Goal: Task Accomplishment & Management: Use online tool/utility

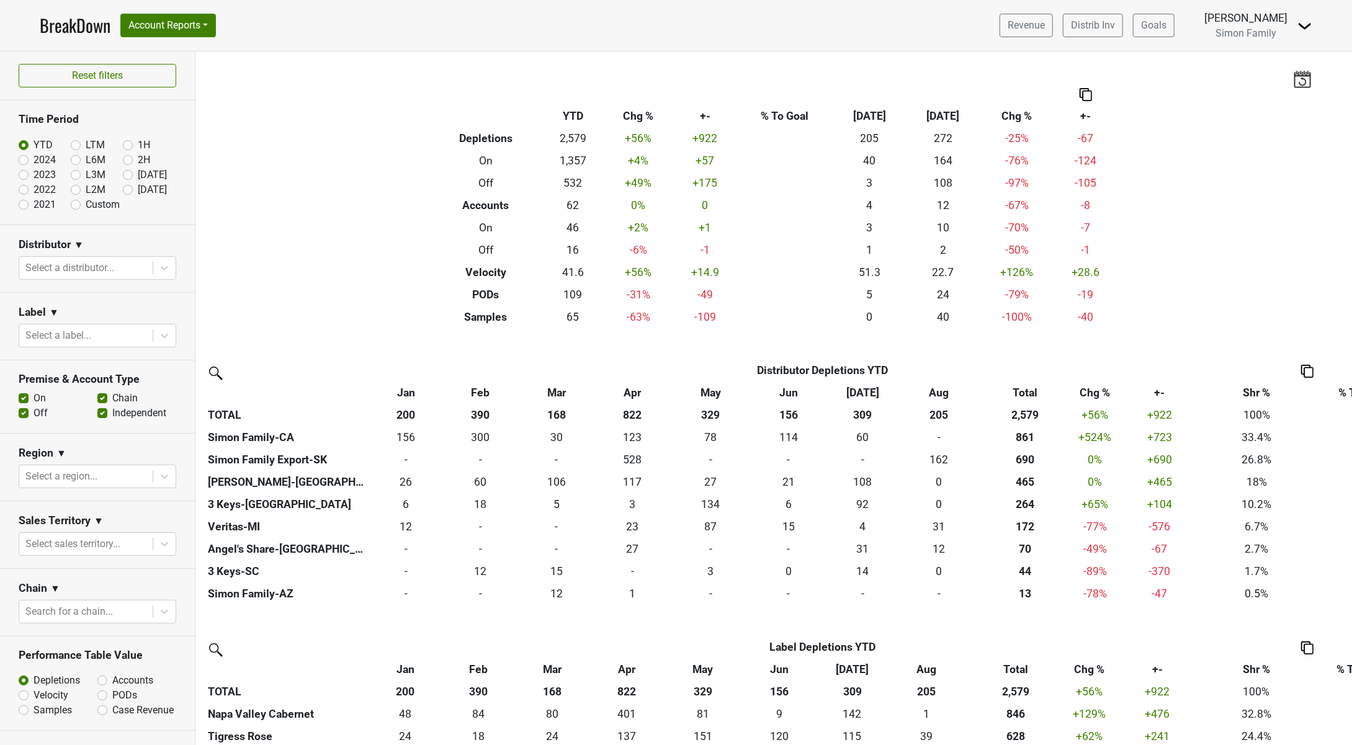
drag, startPoint x: 0, startPoint y: 0, endPoint x: 59, endPoint y: 25, distance: 64.2
click at [56, 27] on link "BreakDown" at bounding box center [75, 25] width 71 height 26
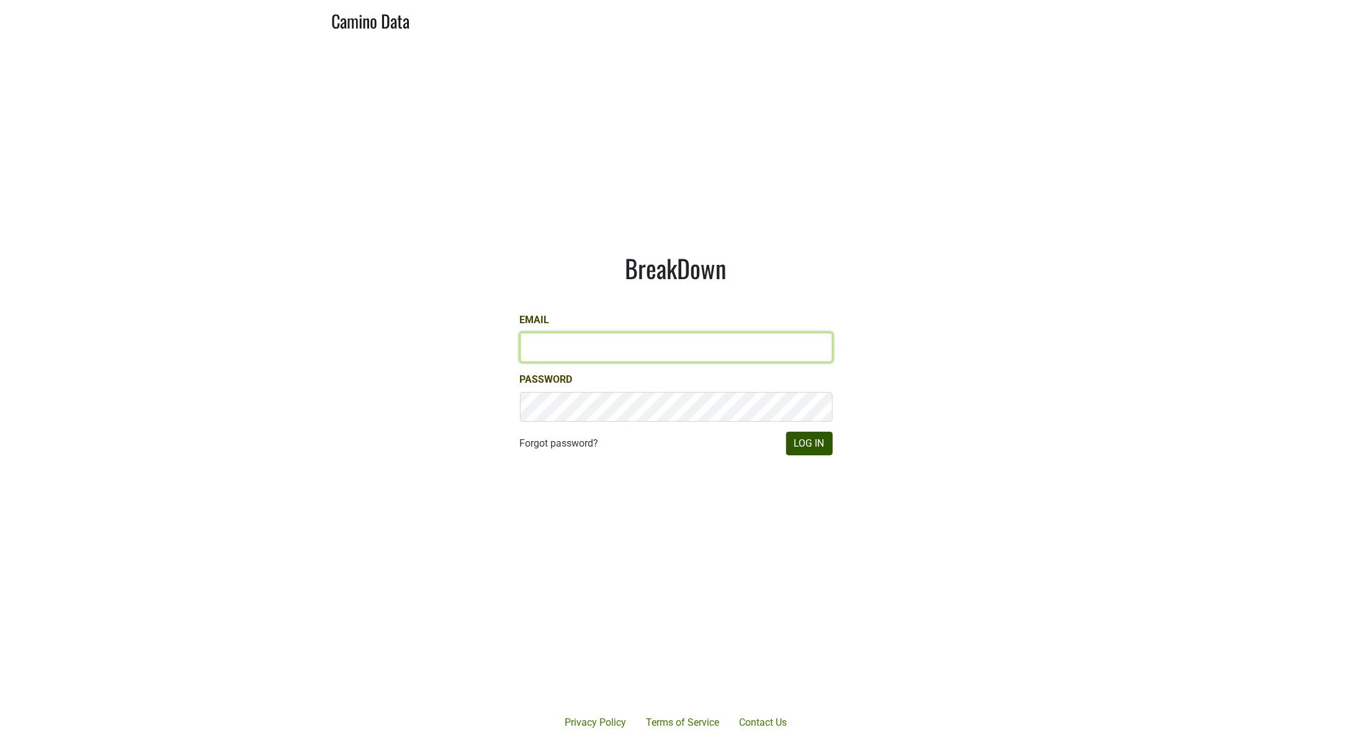
type input "[PERSON_NAME][EMAIL_ADDRESS][DOMAIN_NAME]"
click at [794, 442] on button "Log In" at bounding box center [809, 444] width 47 height 24
